Goal: Navigation & Orientation: Find specific page/section

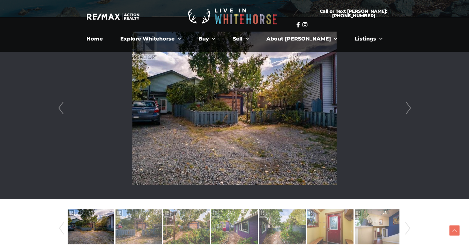
scroll to position [163, 0]
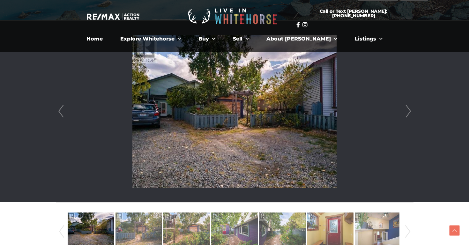
click at [408, 108] on link "Next" at bounding box center [409, 111] width 10 height 182
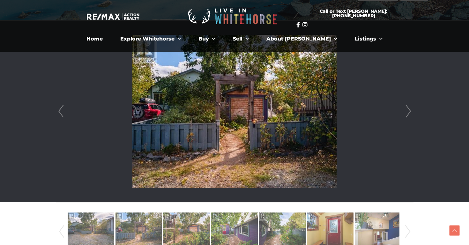
click at [408, 108] on link "Next" at bounding box center [409, 111] width 10 height 182
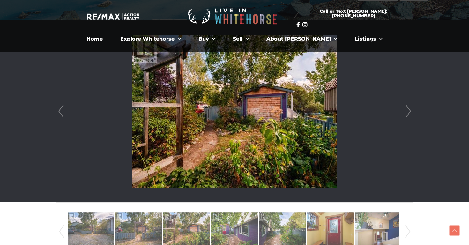
click at [408, 108] on link "Next" at bounding box center [409, 111] width 10 height 182
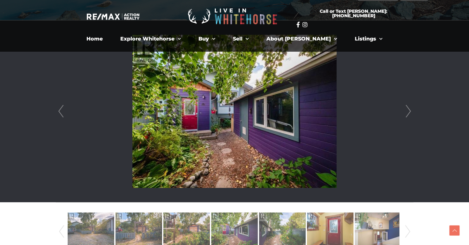
click at [408, 108] on link "Next" at bounding box center [409, 111] width 10 height 182
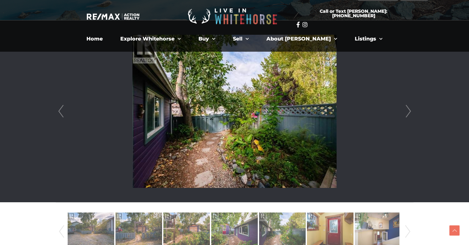
click at [408, 108] on link "Next" at bounding box center [409, 111] width 10 height 182
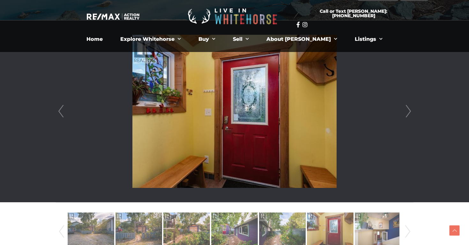
click at [408, 108] on link "Next" at bounding box center [409, 111] width 10 height 182
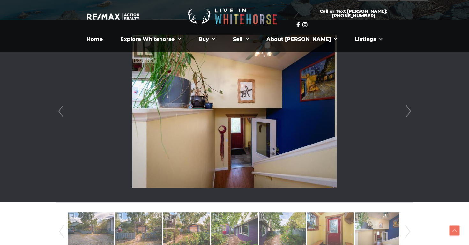
click at [408, 108] on link "Next" at bounding box center [409, 111] width 10 height 182
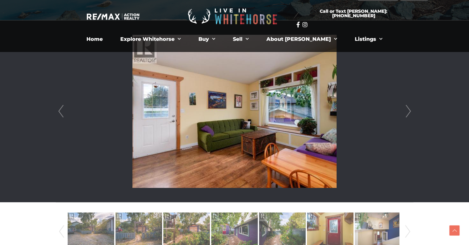
click at [408, 108] on link "Next" at bounding box center [409, 111] width 10 height 182
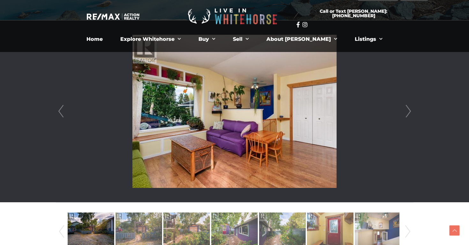
click at [408, 108] on link "Next" at bounding box center [409, 111] width 10 height 182
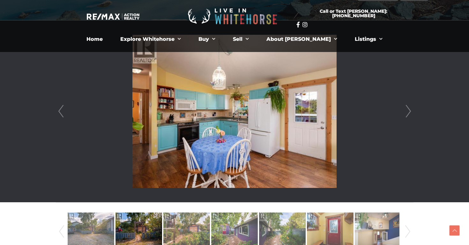
click at [408, 108] on link "Next" at bounding box center [409, 111] width 10 height 182
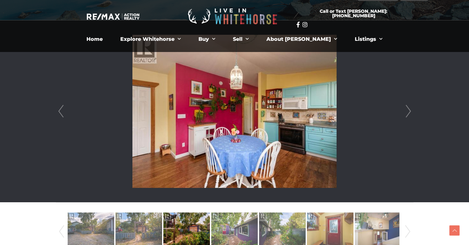
click at [408, 108] on link "Next" at bounding box center [409, 111] width 10 height 182
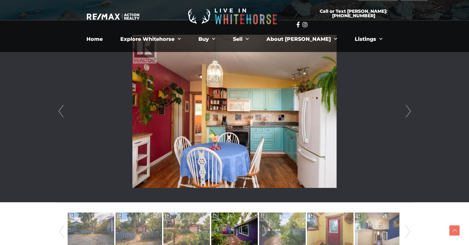
click at [408, 108] on link "Next" at bounding box center [409, 111] width 10 height 182
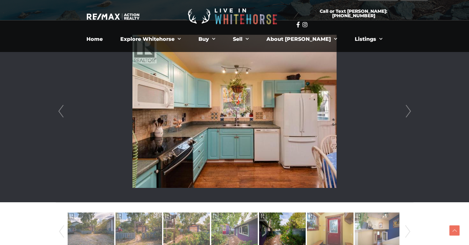
click at [408, 108] on link "Next" at bounding box center [409, 111] width 10 height 182
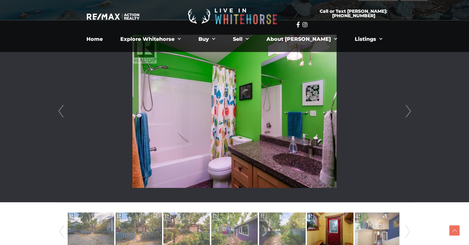
click at [408, 108] on link "Next" at bounding box center [409, 111] width 10 height 182
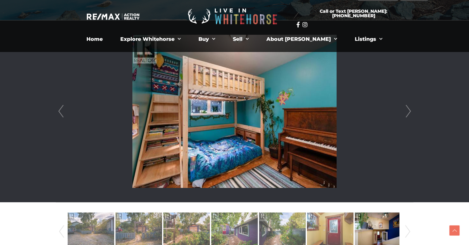
click at [408, 108] on link "Next" at bounding box center [409, 111] width 10 height 182
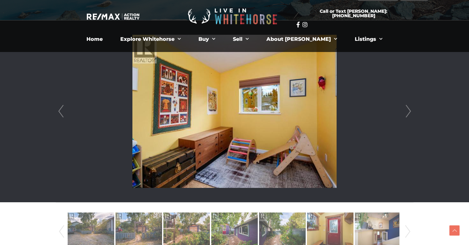
click at [408, 108] on link "Next" at bounding box center [409, 111] width 10 height 182
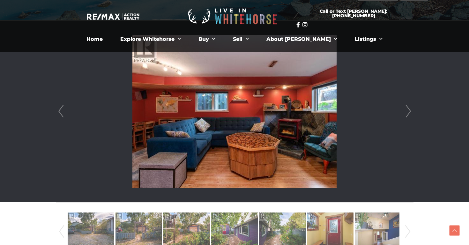
click at [408, 108] on link "Next" at bounding box center [409, 111] width 10 height 182
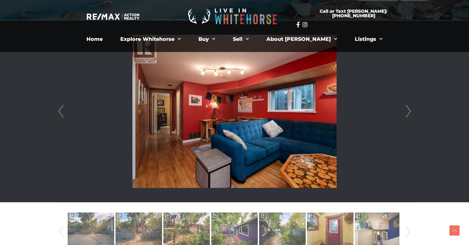
click at [408, 108] on link "Next" at bounding box center [409, 111] width 10 height 182
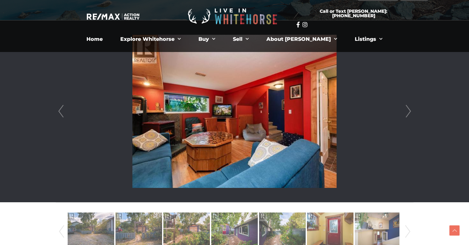
click at [408, 108] on link "Next" at bounding box center [409, 111] width 10 height 182
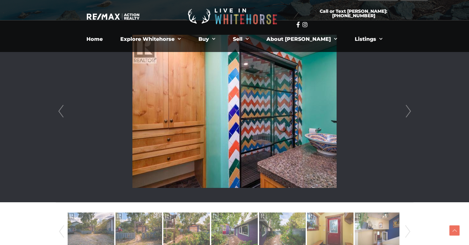
click at [408, 108] on link "Next" at bounding box center [409, 111] width 10 height 182
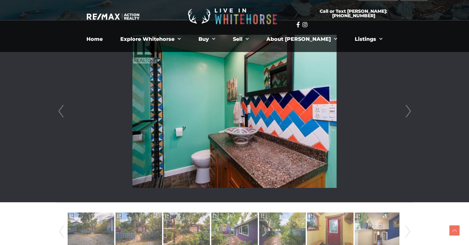
click at [408, 108] on link "Next" at bounding box center [409, 111] width 10 height 182
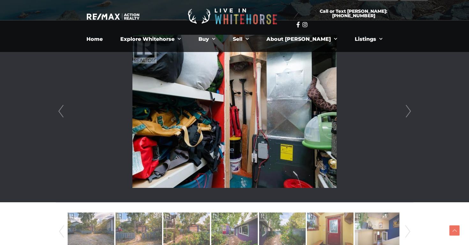
click at [408, 108] on link "Next" at bounding box center [409, 111] width 10 height 182
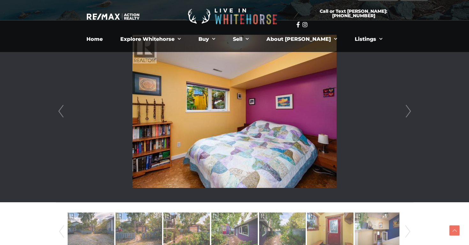
click at [408, 108] on link "Next" at bounding box center [409, 111] width 10 height 182
